Goal: Transaction & Acquisition: Purchase product/service

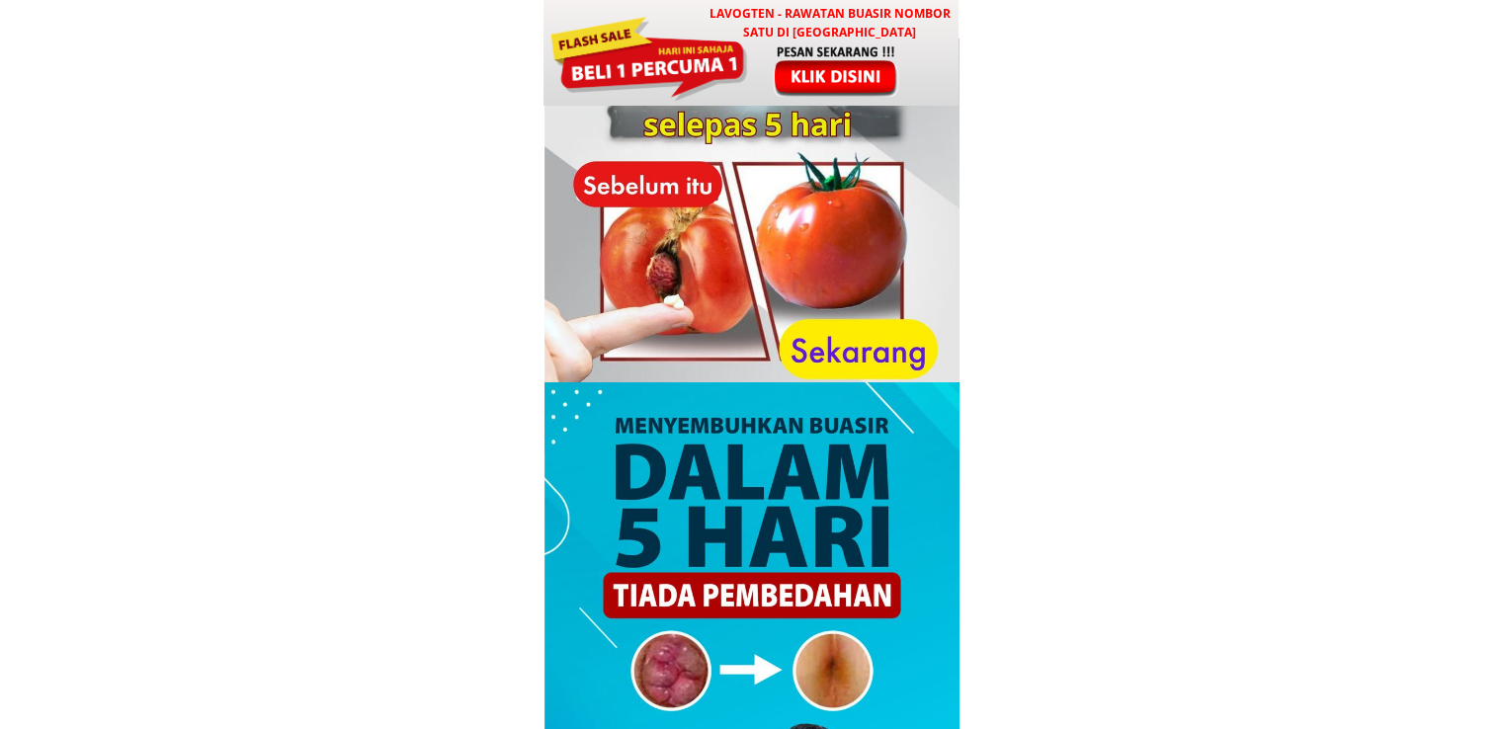
click at [761, 122] on div at bounding box center [752, 246] width 415 height 415
click at [787, 83] on div at bounding box center [837, 70] width 164 height 54
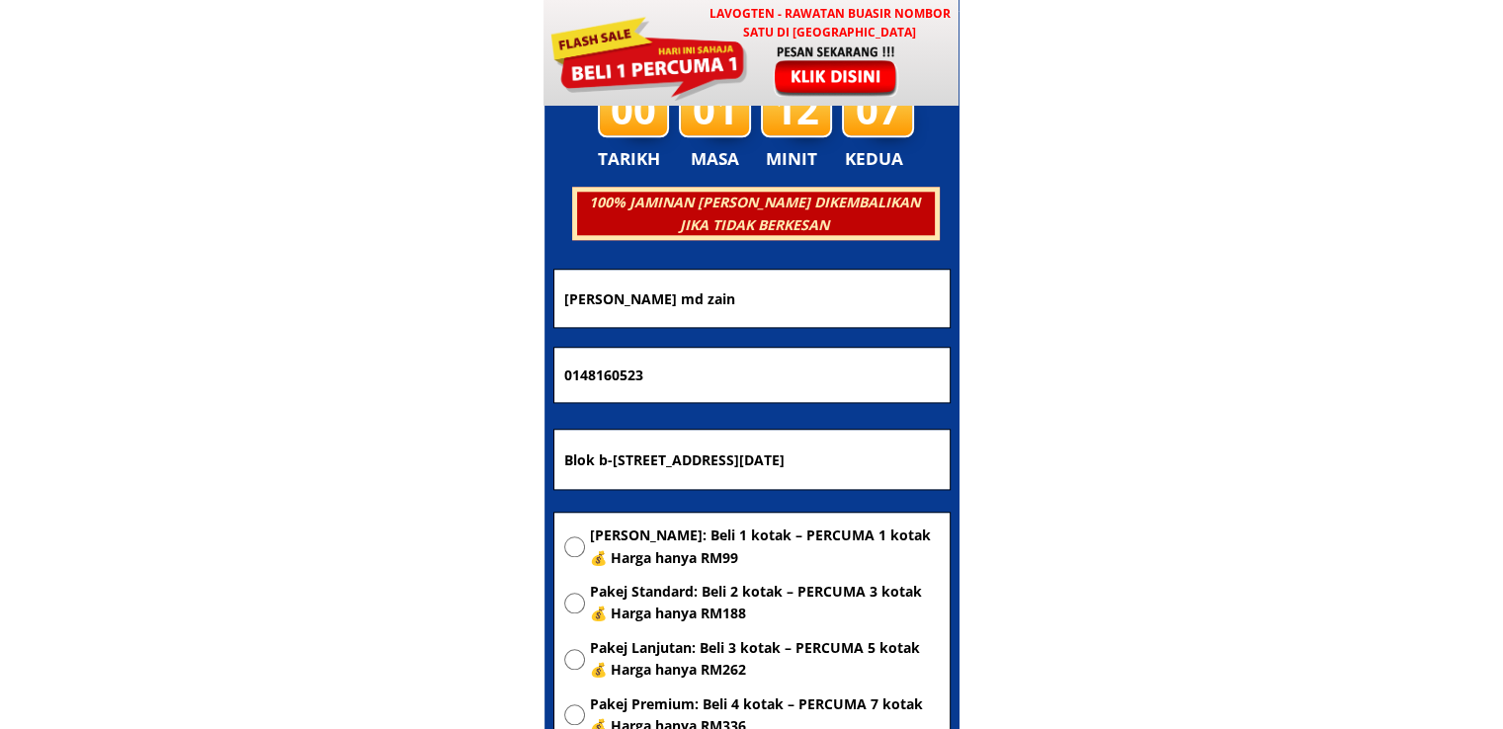
scroll to position [9530, 0]
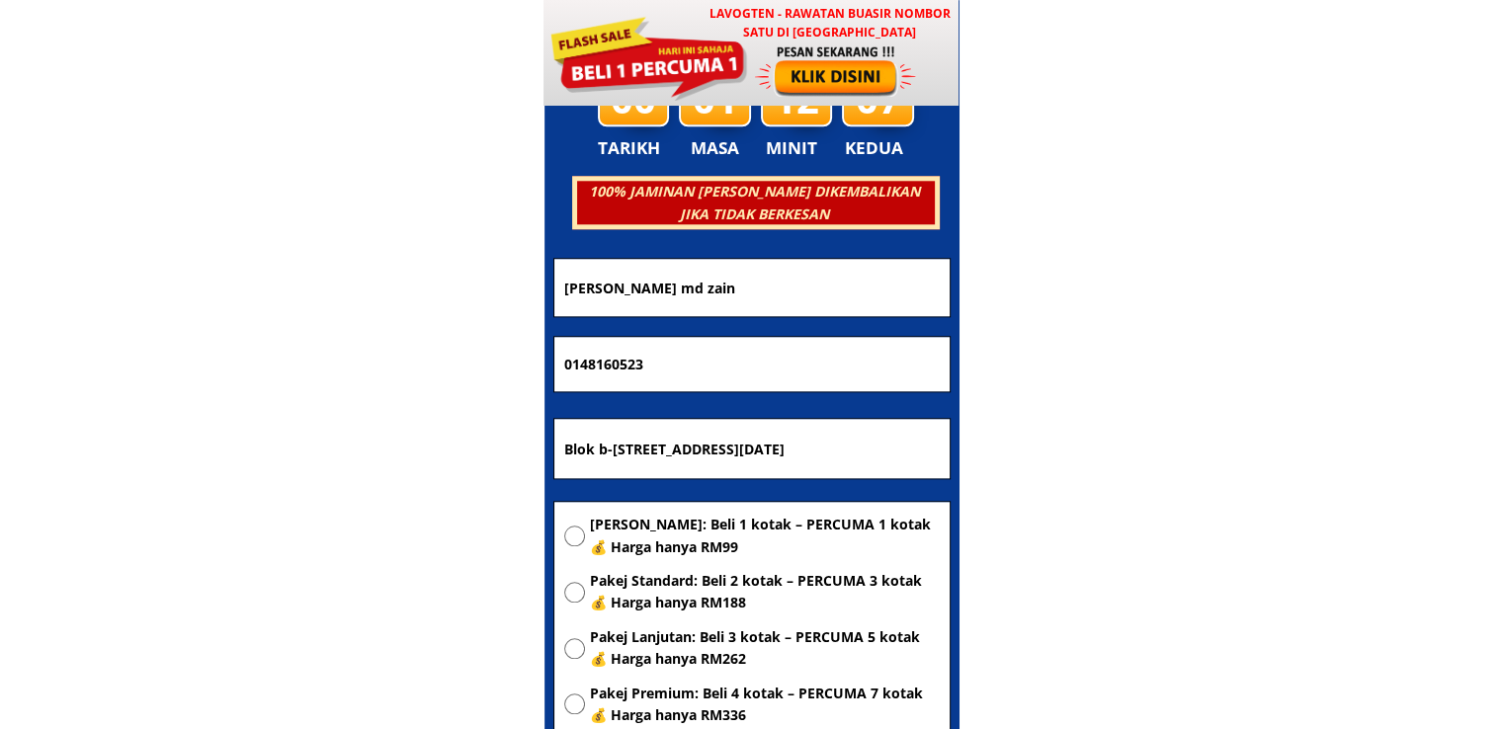
click at [771, 448] on input "Blok b-[STREET_ADDRESS][DATE]" at bounding box center [751, 448] width 385 height 59
paste input "[STREET_ADDRESS]"
type input "[STREET_ADDRESS]"
click at [723, 528] on span "[PERSON_NAME]: Beli 1 kotak – PERCUMA 1 kotak 💰 Harga hanya RM99" at bounding box center [765, 536] width 350 height 44
radio input "true"
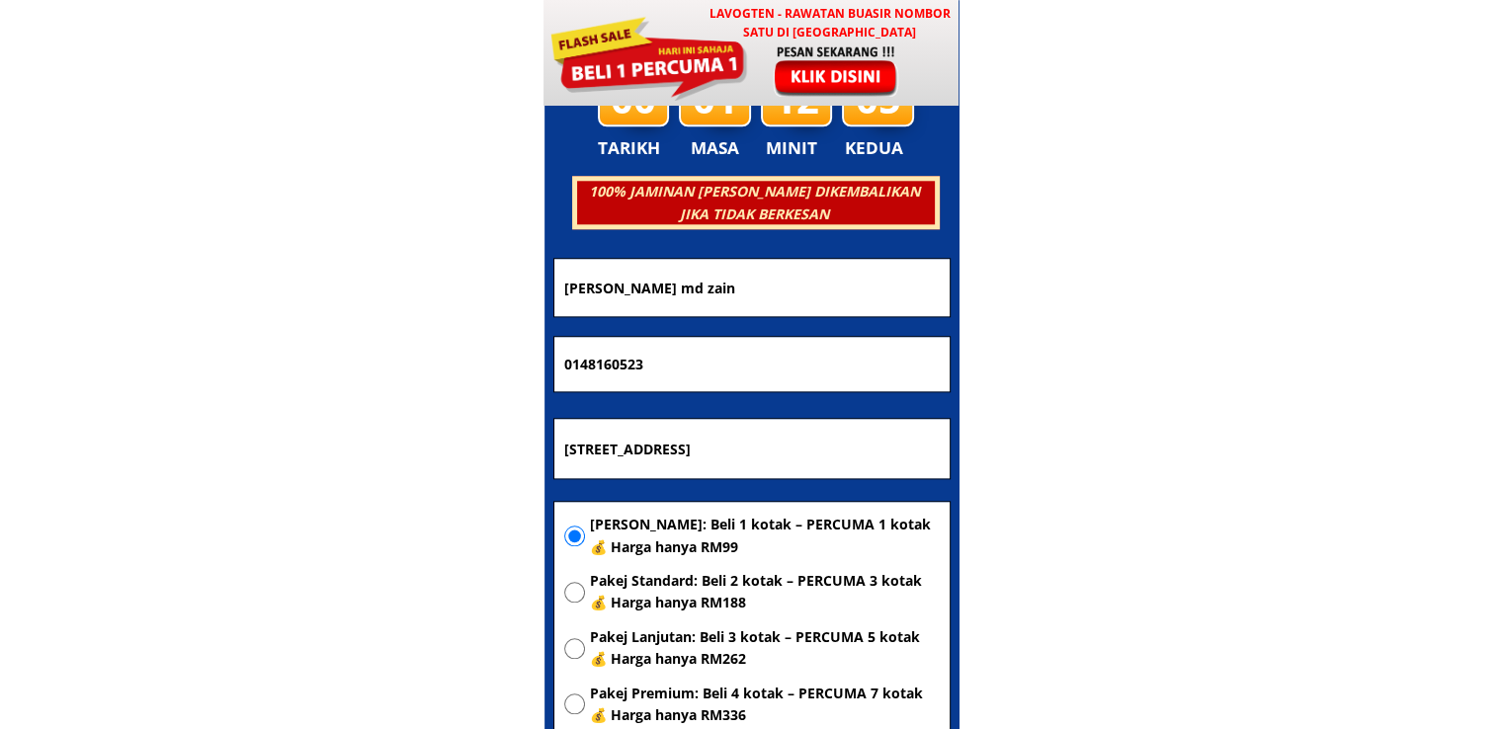
drag, startPoint x: 712, startPoint y: 353, endPoint x: 313, endPoint y: 363, distance: 398.4
click at [313, 363] on body "LAVOGTEN - Rawatan Buasir Nombor Satu di [GEOGRAPHIC_DATA] Dengarkan pengalaman…" at bounding box center [751, 566] width 1503 height 20193
paste input "9-729 5050"
click at [619, 359] on input "019-729 5050" at bounding box center [751, 364] width 385 height 55
click at [593, 365] on input "019-7295050" at bounding box center [751, 364] width 385 height 55
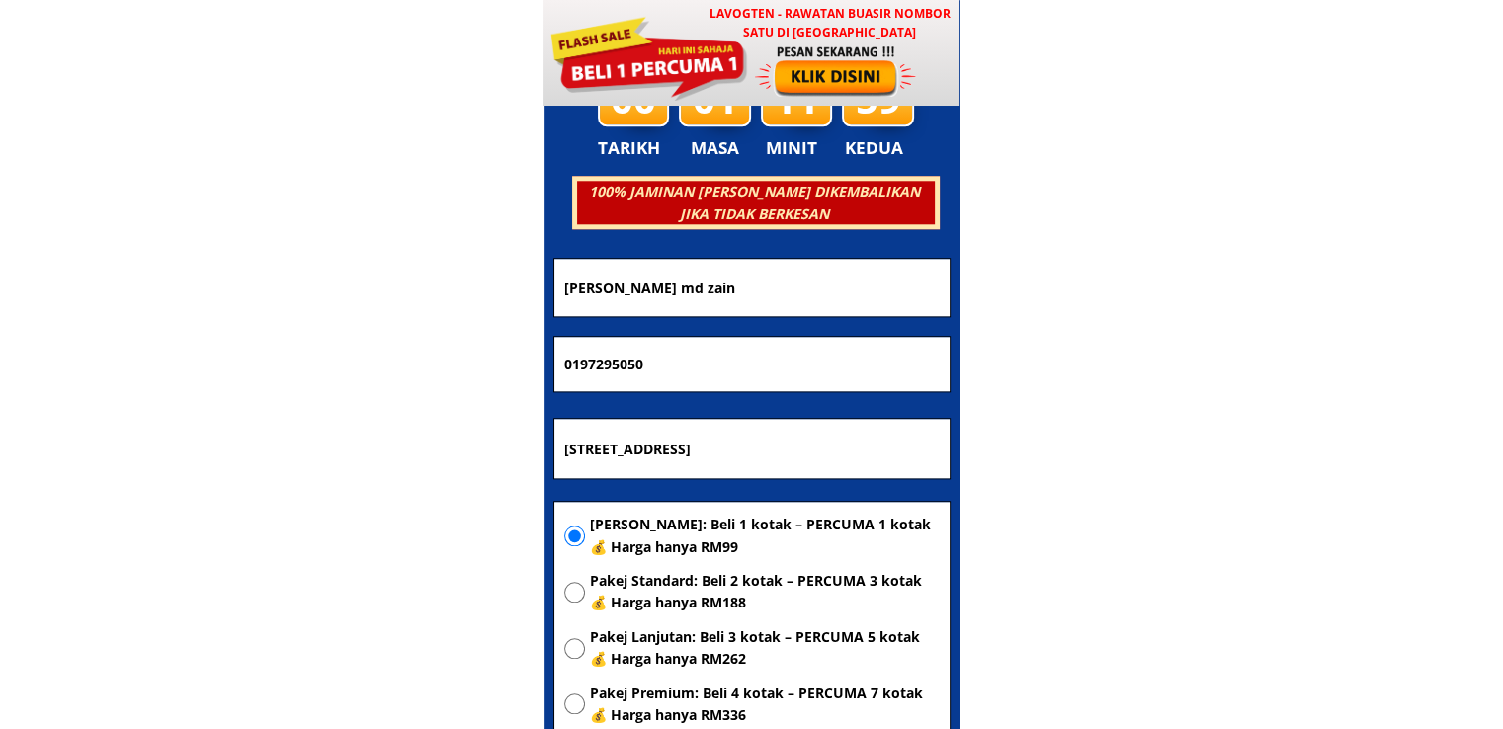
type input "0197295050"
click at [718, 297] on input "[PERSON_NAME] md zain" at bounding box center [751, 287] width 385 height 56
paste input "[PERSON_NAME]"
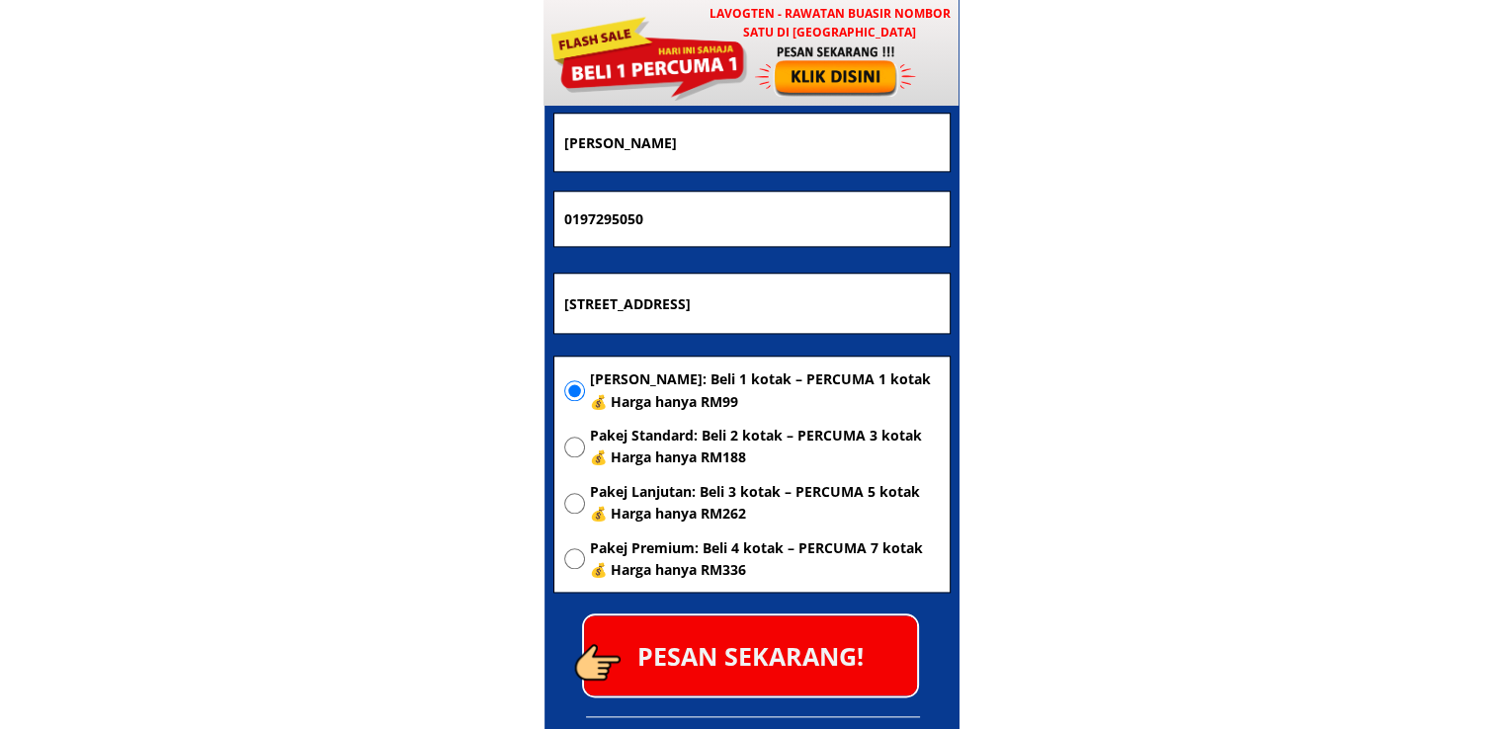
scroll to position [9727, 0]
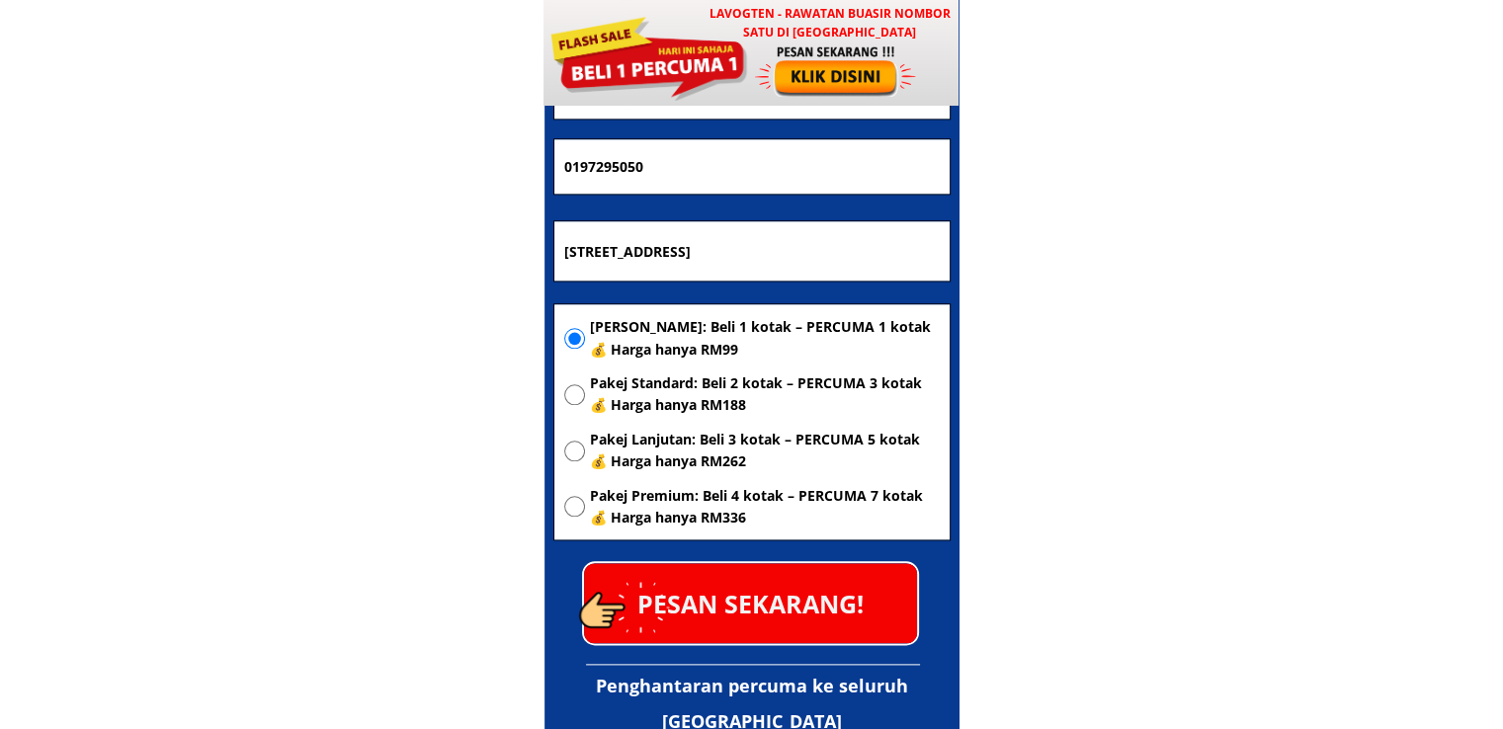
type input "[PERSON_NAME]"
click at [775, 596] on p "PESAN SEKARANG!" at bounding box center [750, 603] width 333 height 80
